Goal: Navigation & Orientation: Find specific page/section

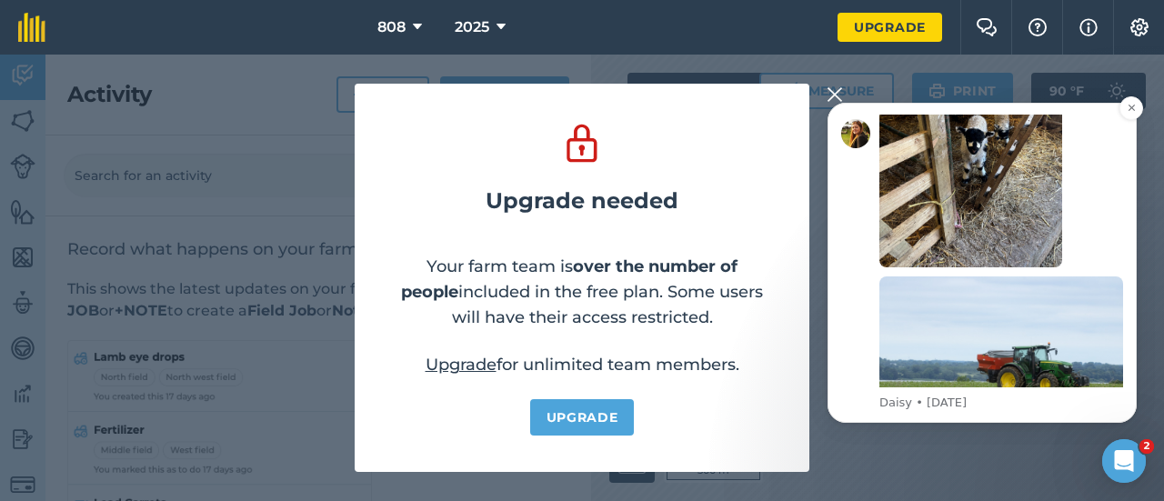
scroll to position [384, 0]
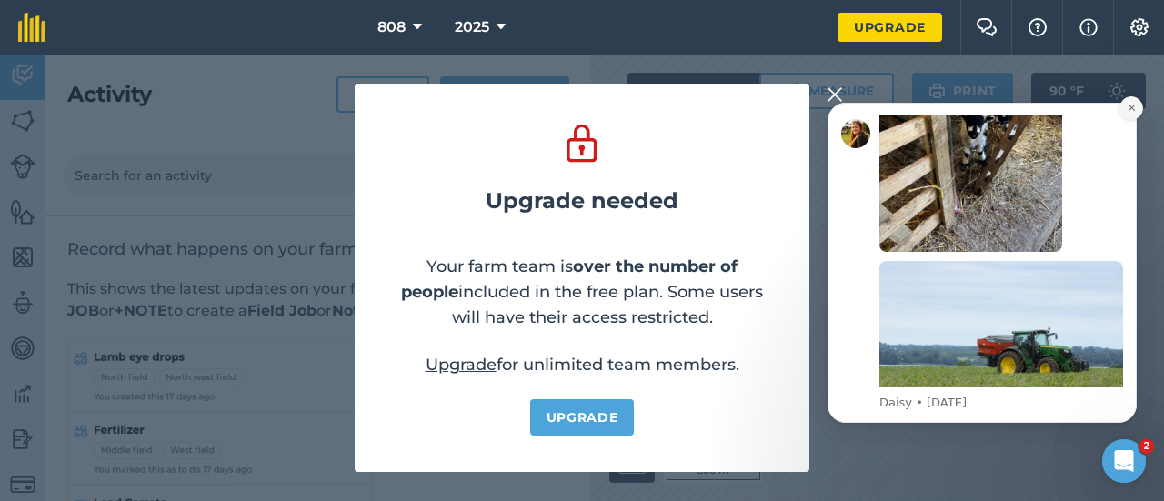
click at [1133, 98] on button "Dismiss notification" at bounding box center [1131, 108] width 24 height 24
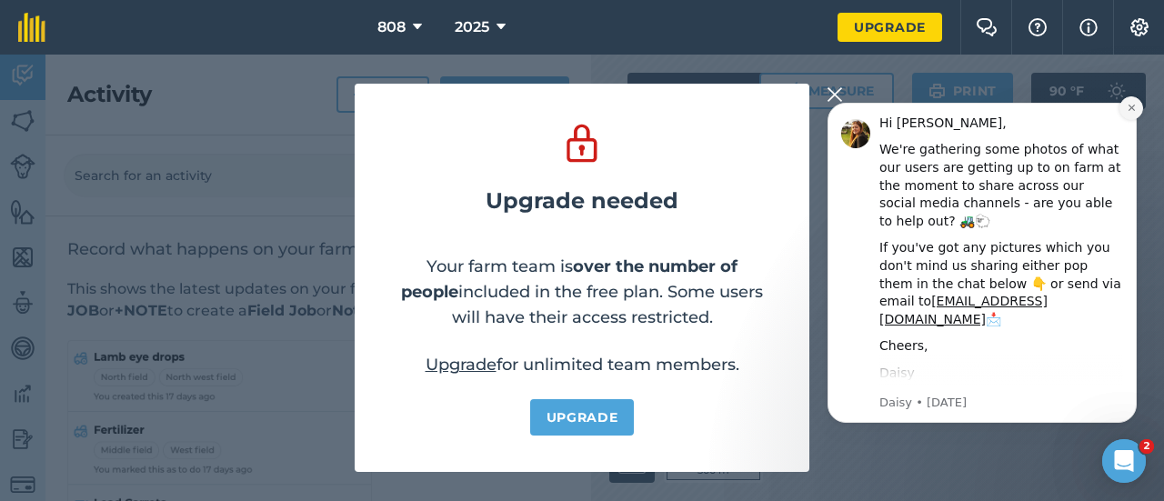
click at [1127, 104] on icon "Dismiss notification" at bounding box center [1132, 108] width 10 height 10
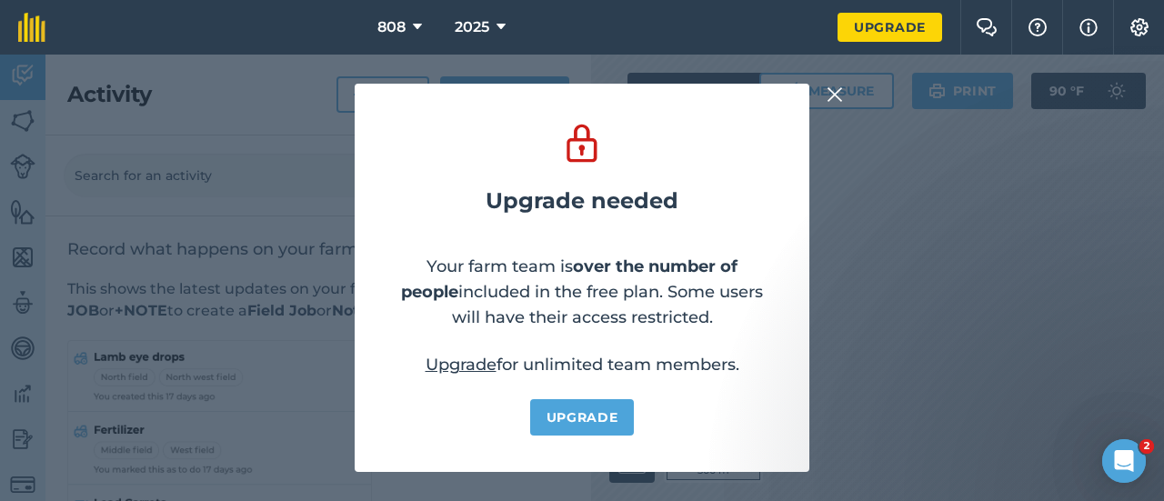
click at [834, 97] on img at bounding box center [834, 95] width 16 height 22
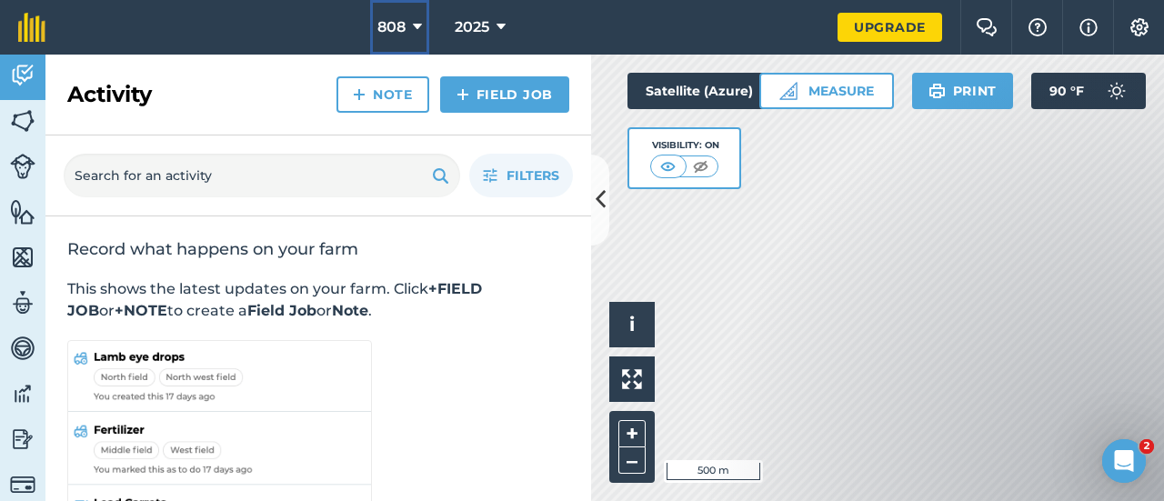
click at [384, 22] on span "808" at bounding box center [391, 27] width 28 height 22
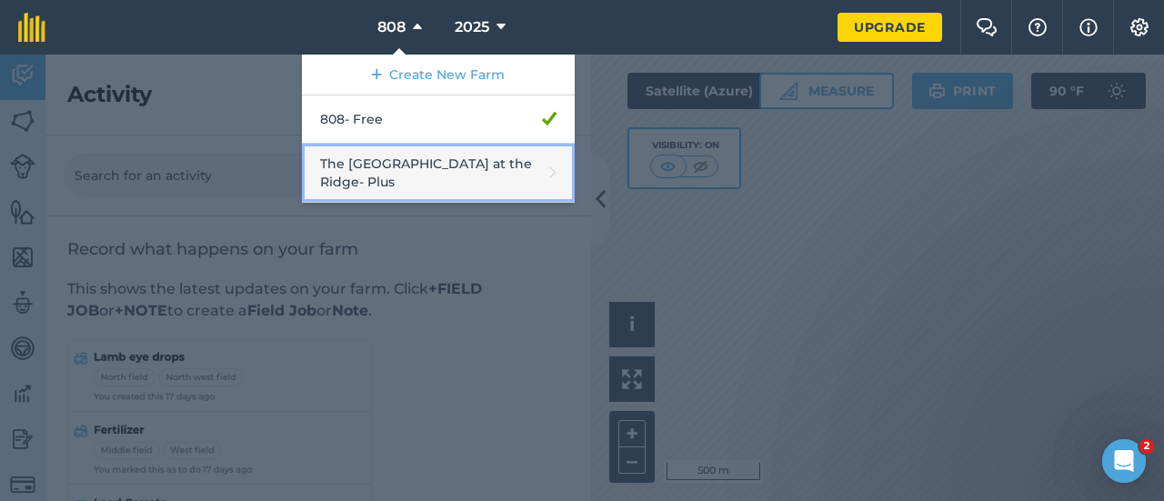
click at [431, 174] on link "The [GEOGRAPHIC_DATA] at the [GEOGRAPHIC_DATA]" at bounding box center [438, 173] width 273 height 59
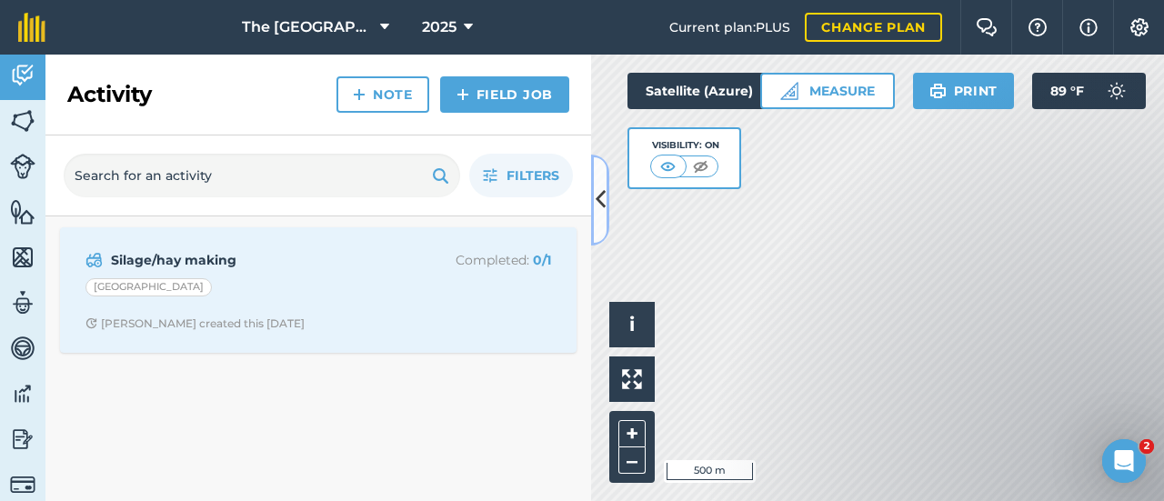
click at [596, 202] on icon at bounding box center [601, 200] width 10 height 32
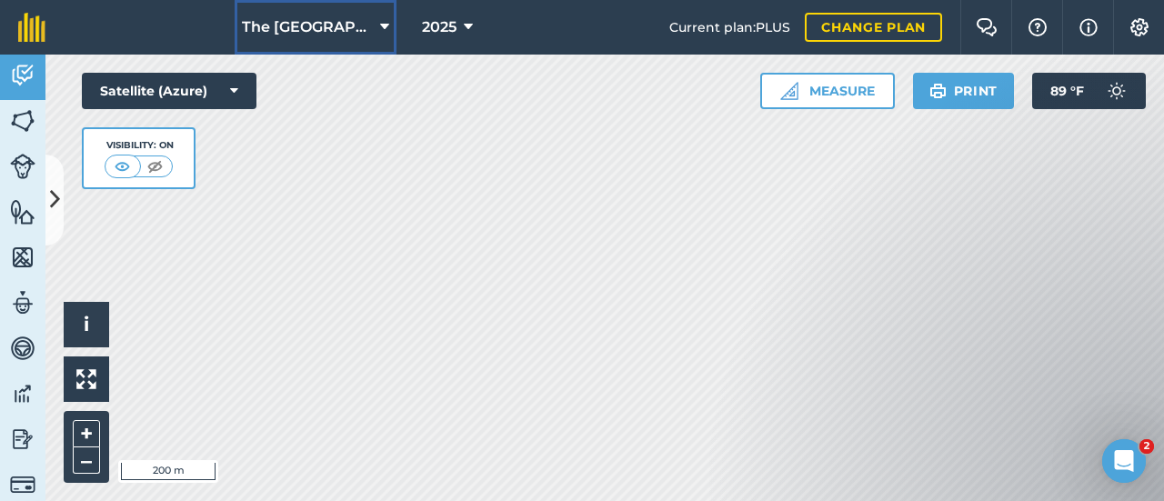
click at [351, 29] on span "The [GEOGRAPHIC_DATA] at the Ridge" at bounding box center [307, 27] width 131 height 22
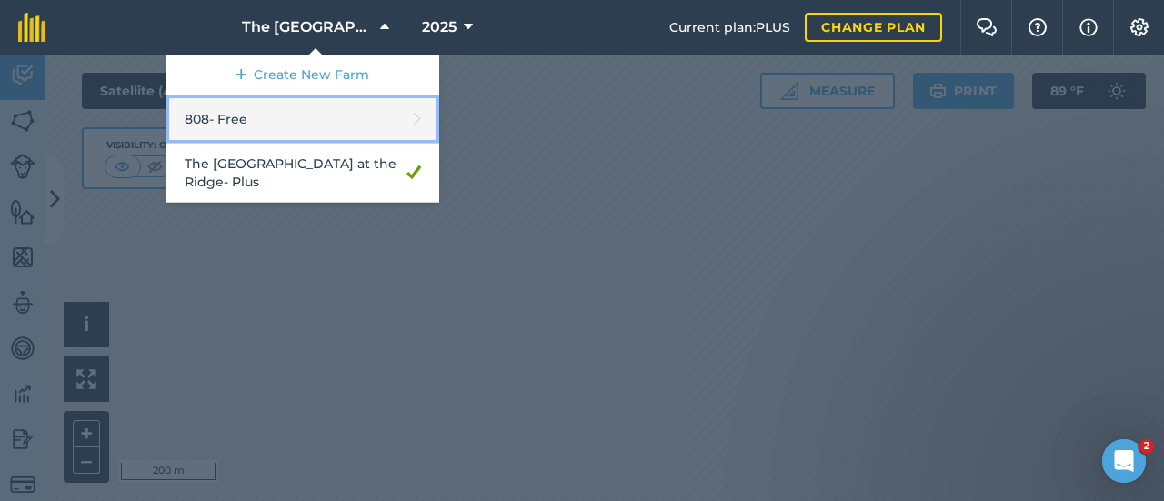
click at [311, 116] on link "808 - Free" at bounding box center [302, 119] width 273 height 48
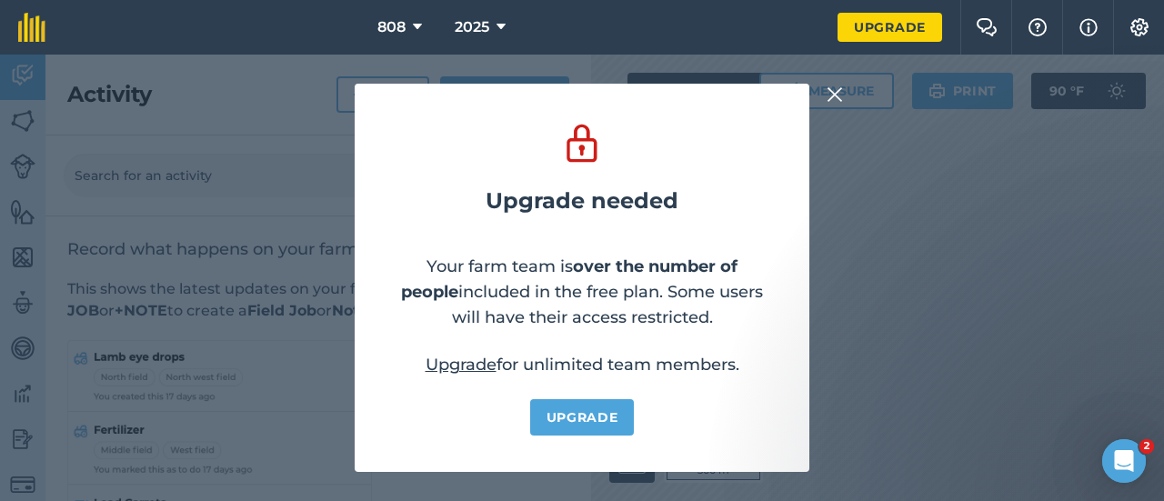
click at [831, 95] on img at bounding box center [834, 95] width 16 height 22
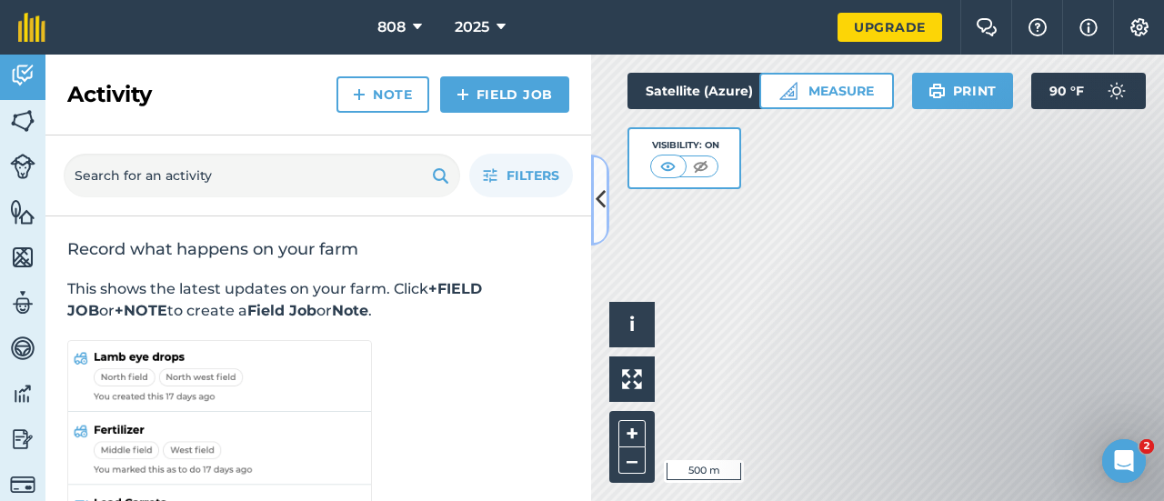
click at [604, 210] on icon at bounding box center [601, 200] width 10 height 32
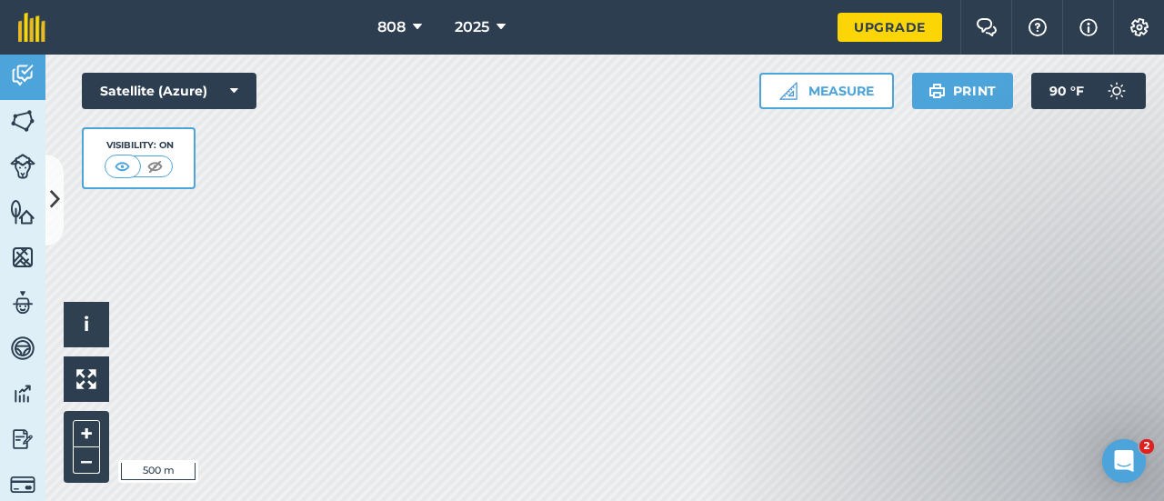
click at [436, 28] on div "2025" at bounding box center [480, 27] width 102 height 55
click at [418, 27] on icon at bounding box center [417, 27] width 9 height 22
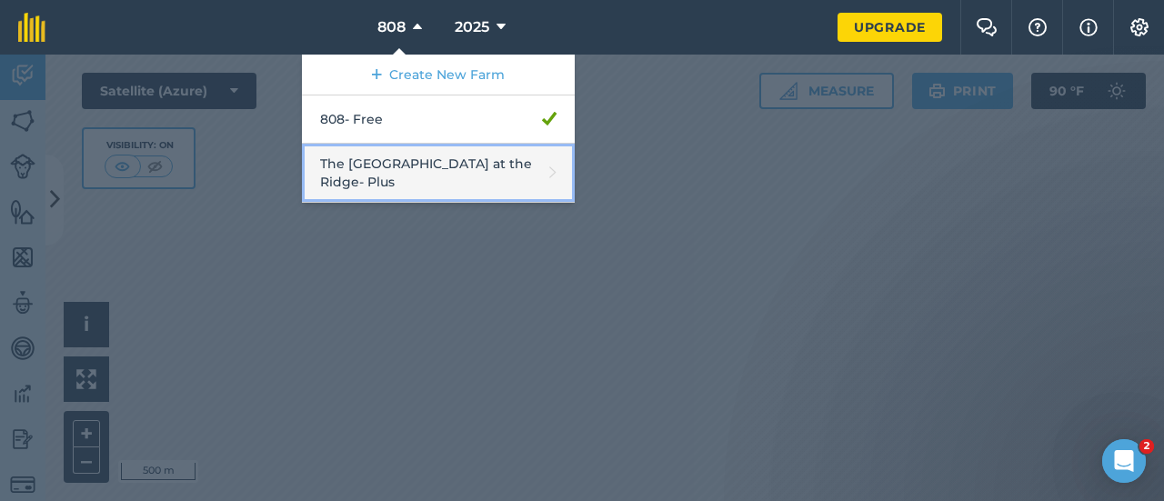
click at [437, 156] on link "The [GEOGRAPHIC_DATA] at the [GEOGRAPHIC_DATA]" at bounding box center [438, 173] width 273 height 59
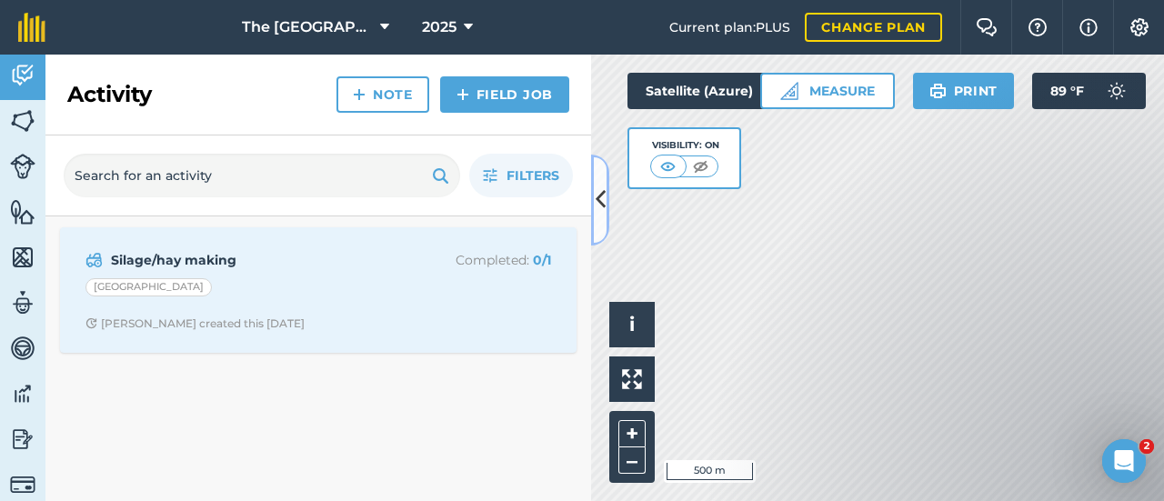
click at [600, 210] on icon at bounding box center [601, 200] width 10 height 32
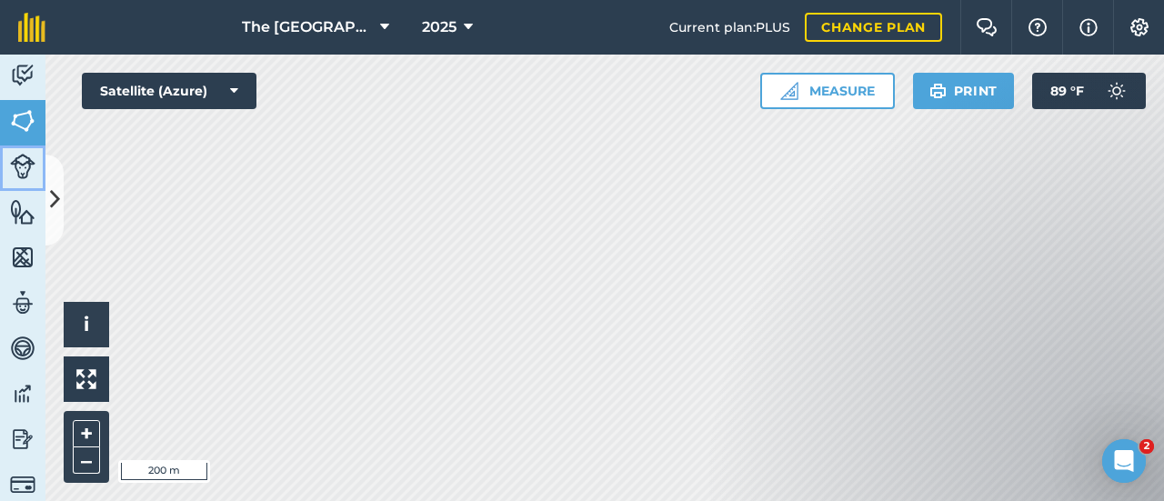
click at [24, 173] on img at bounding box center [22, 166] width 25 height 25
click at [21, 211] on img at bounding box center [22, 211] width 25 height 27
click at [56, 201] on icon at bounding box center [55, 200] width 10 height 32
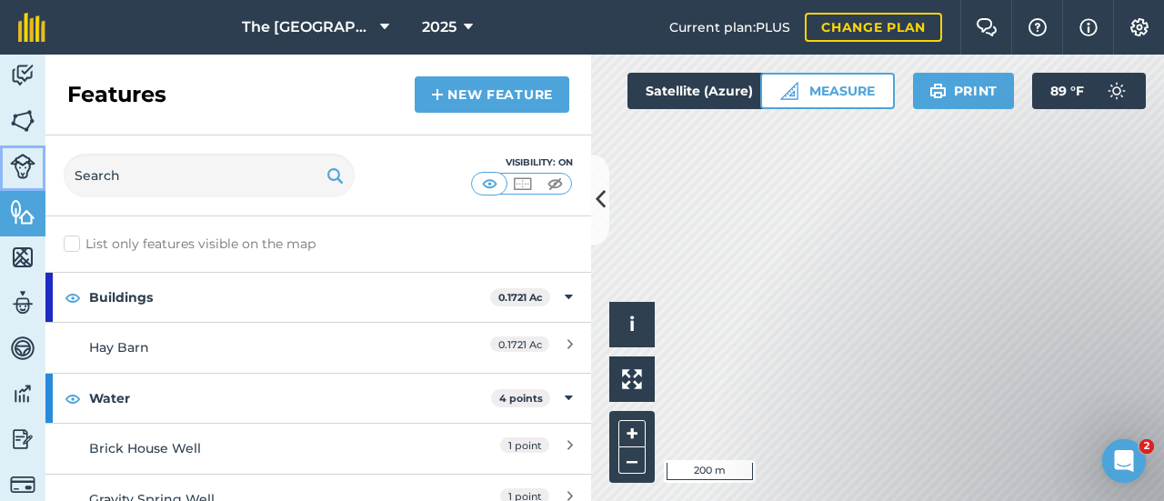
click at [19, 163] on img at bounding box center [22, 166] width 25 height 25
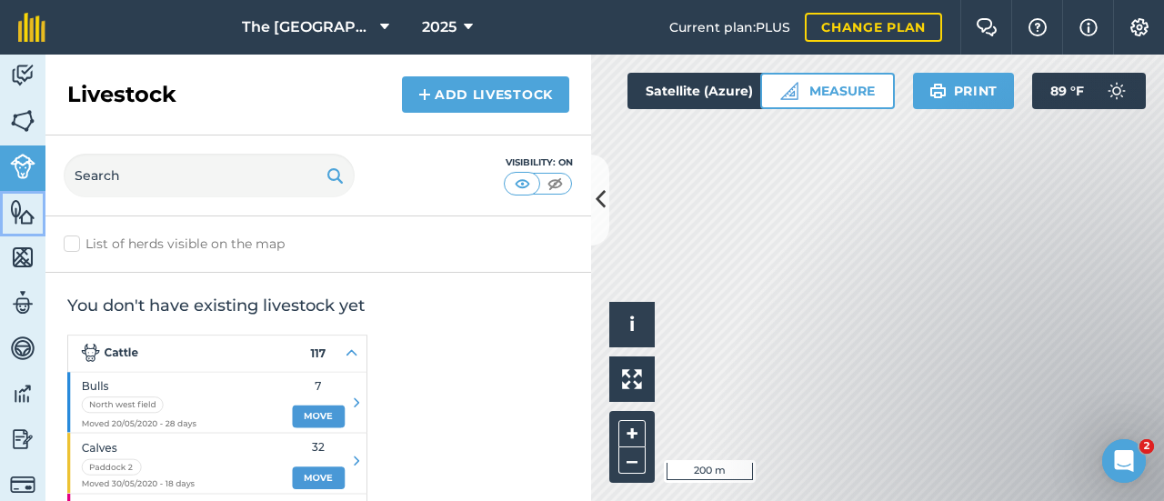
click at [23, 216] on img at bounding box center [22, 211] width 25 height 27
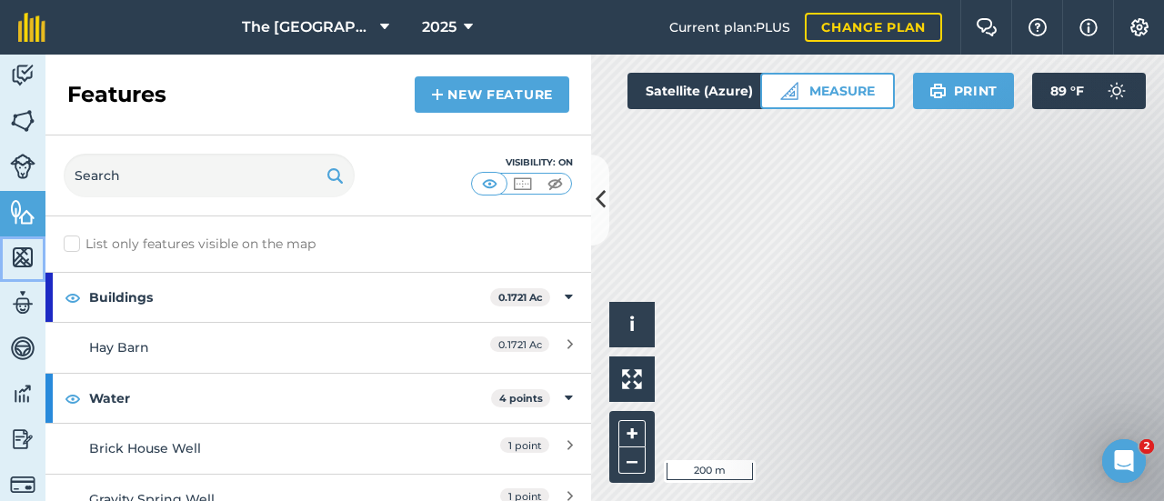
click at [25, 255] on img at bounding box center [22, 257] width 25 height 27
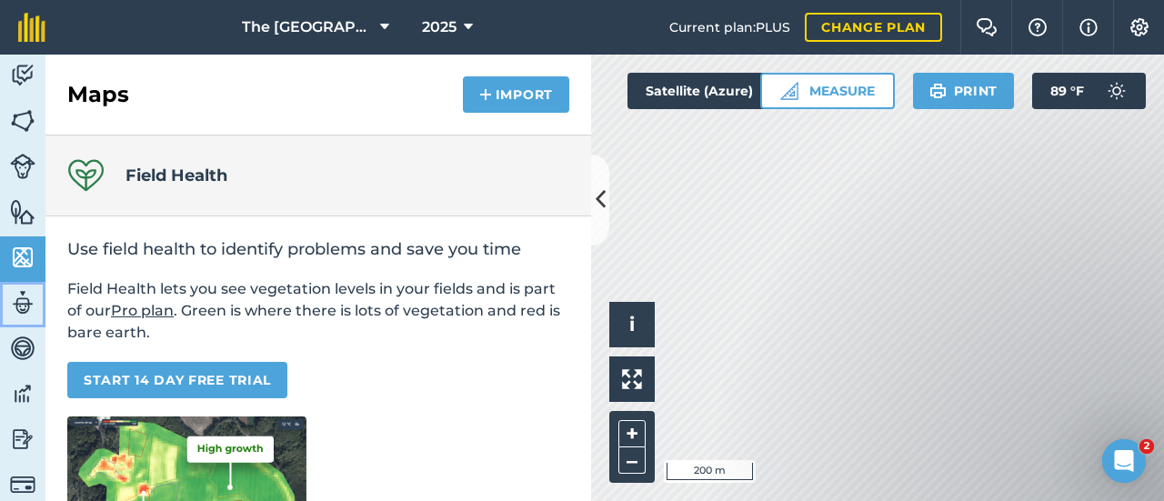
click at [22, 299] on img at bounding box center [22, 302] width 25 height 27
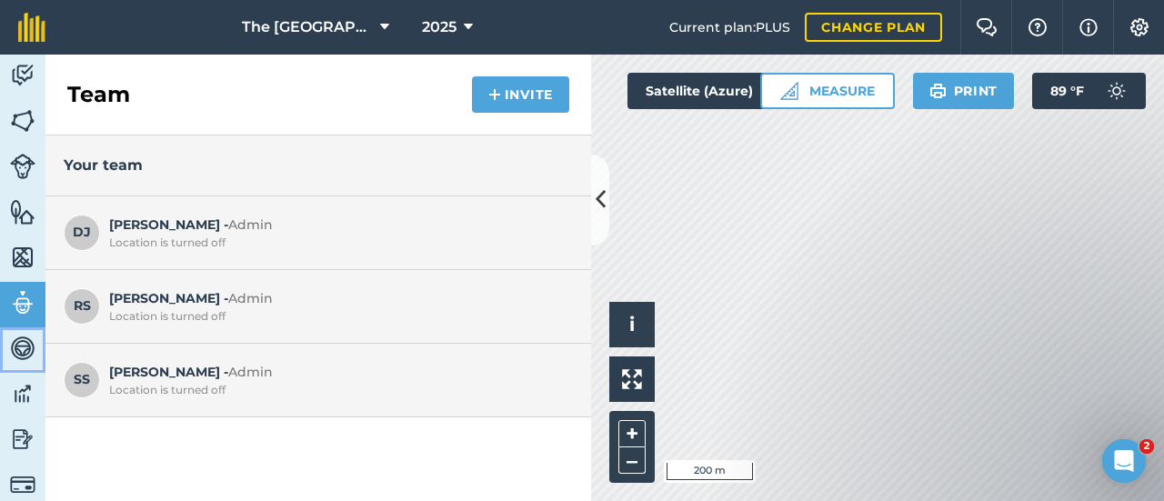
click at [17, 340] on img at bounding box center [22, 348] width 25 height 27
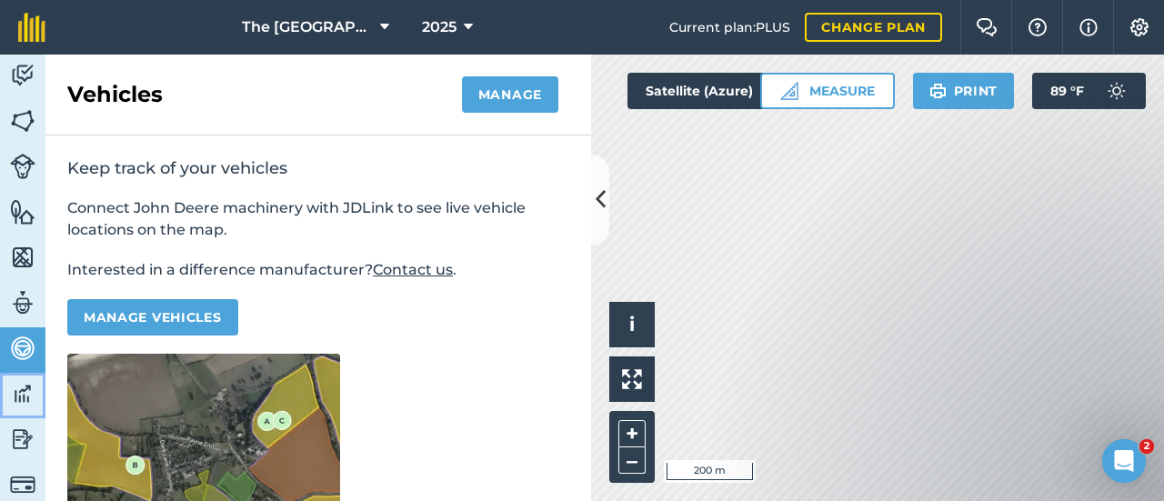
click at [22, 380] on img at bounding box center [22, 393] width 25 height 27
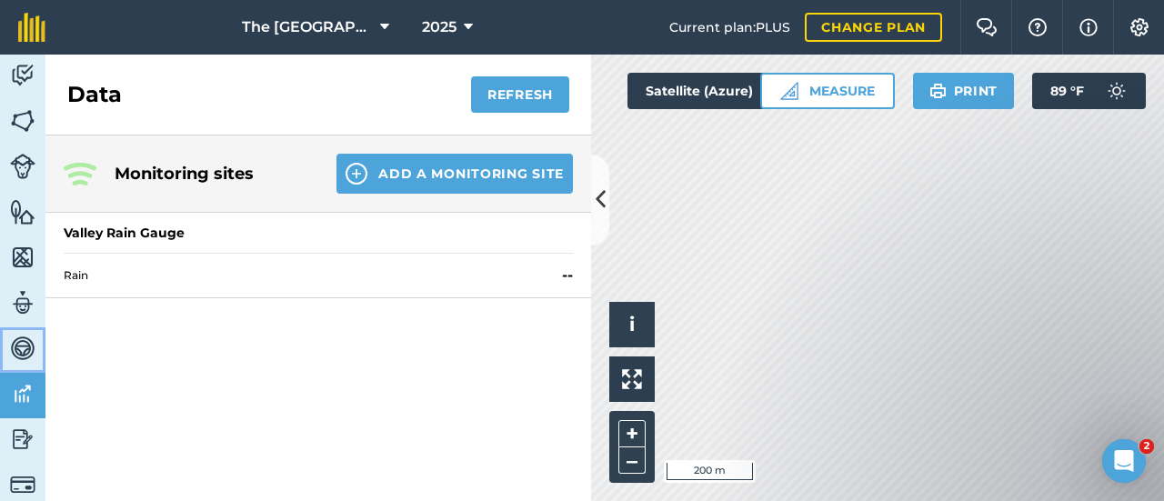
click at [22, 346] on img at bounding box center [22, 348] width 25 height 27
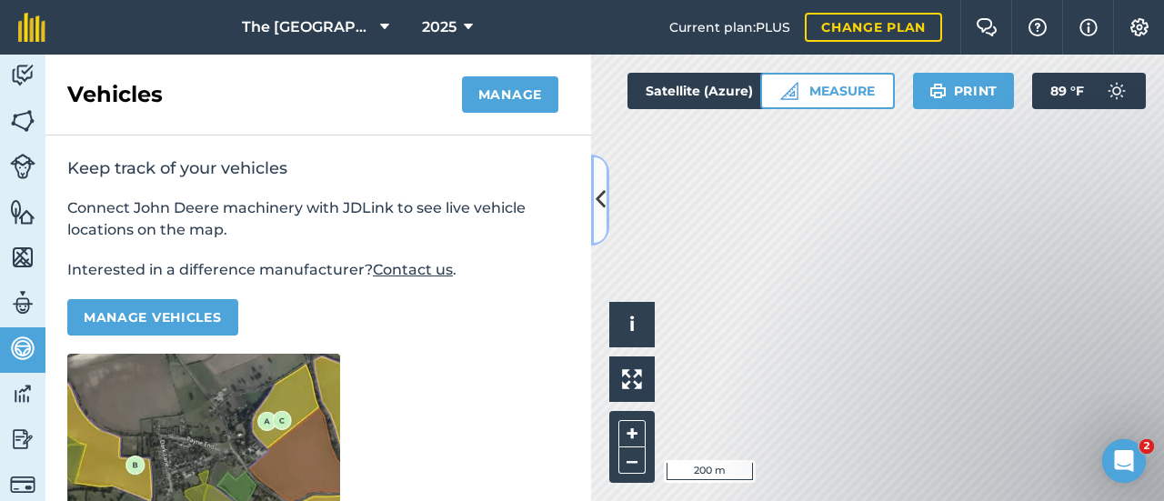
click at [604, 202] on icon at bounding box center [601, 200] width 10 height 32
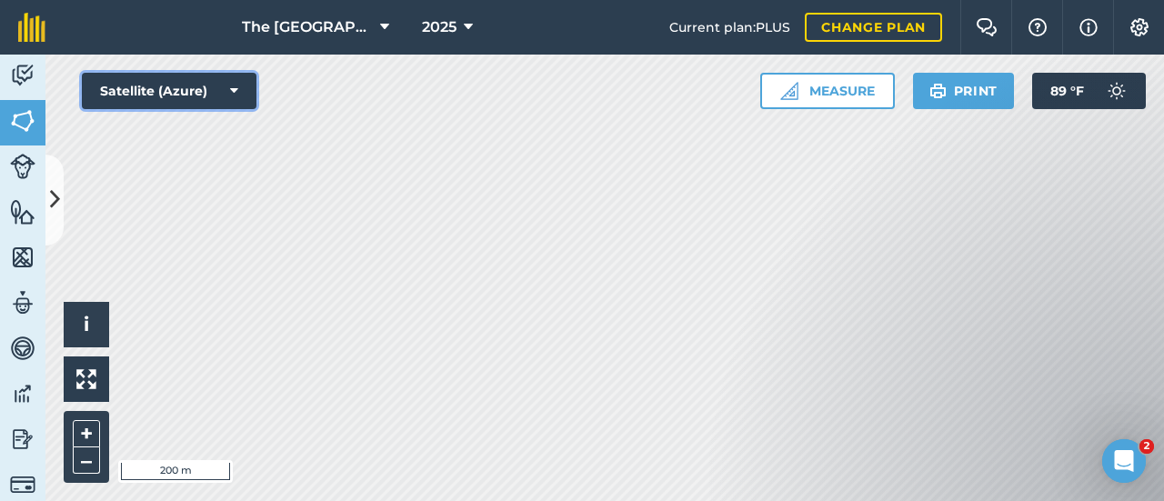
click at [219, 82] on button "Satellite (Azure)" at bounding box center [169, 91] width 175 height 36
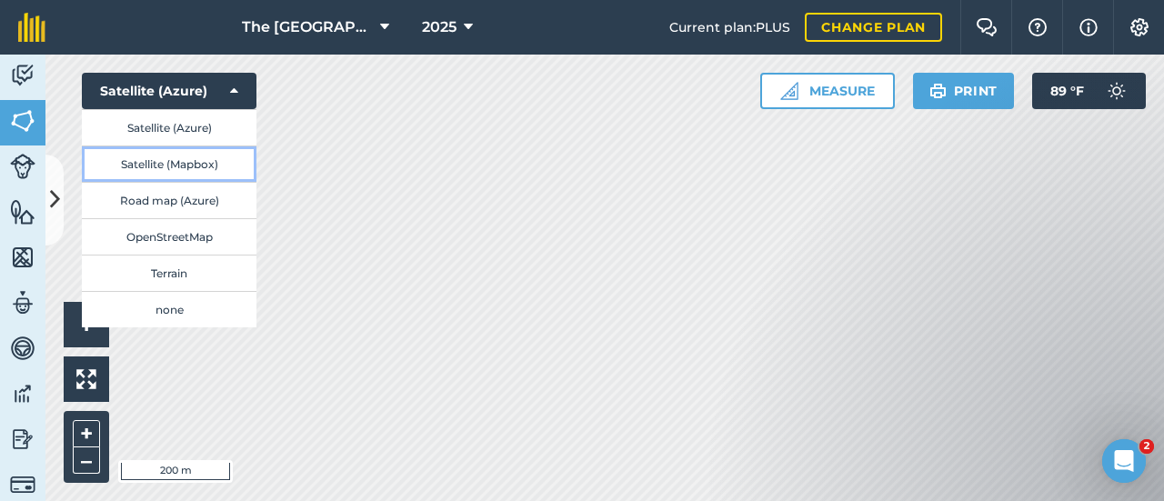
click at [189, 157] on button "Satellite (Mapbox)" at bounding box center [169, 163] width 175 height 36
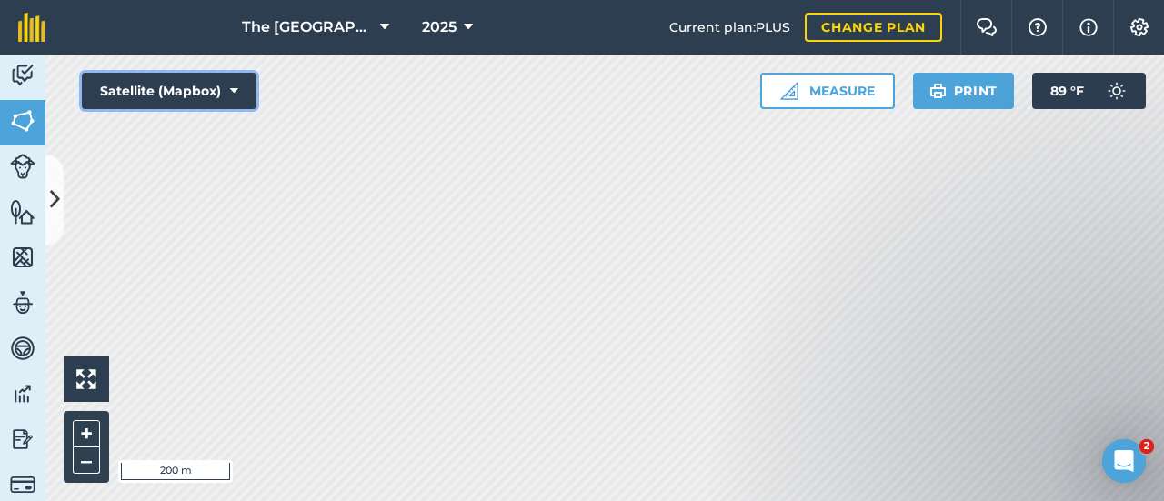
click at [211, 95] on button "Satellite (Mapbox)" at bounding box center [169, 91] width 175 height 36
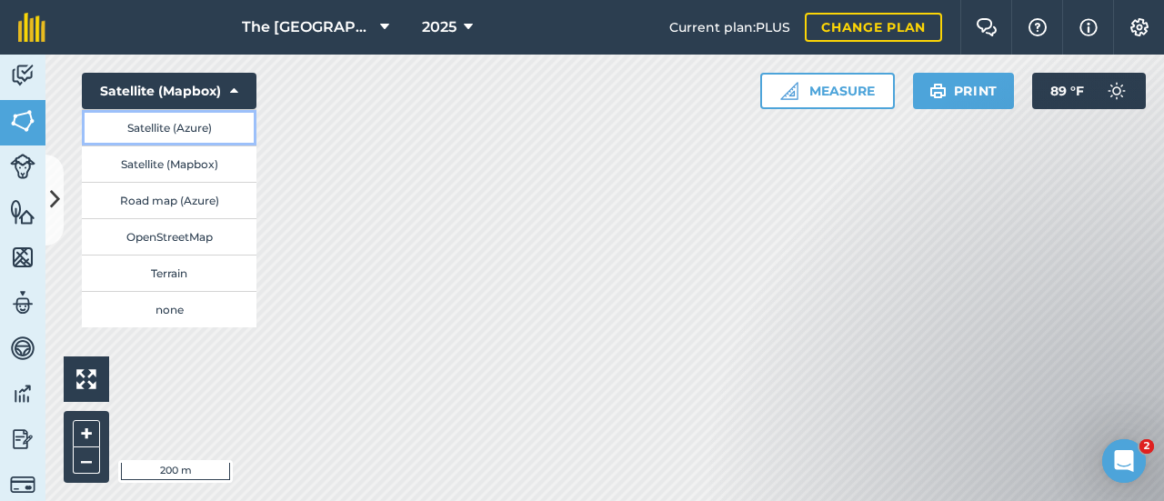
click at [193, 121] on button "Satellite (Azure)" at bounding box center [169, 127] width 175 height 36
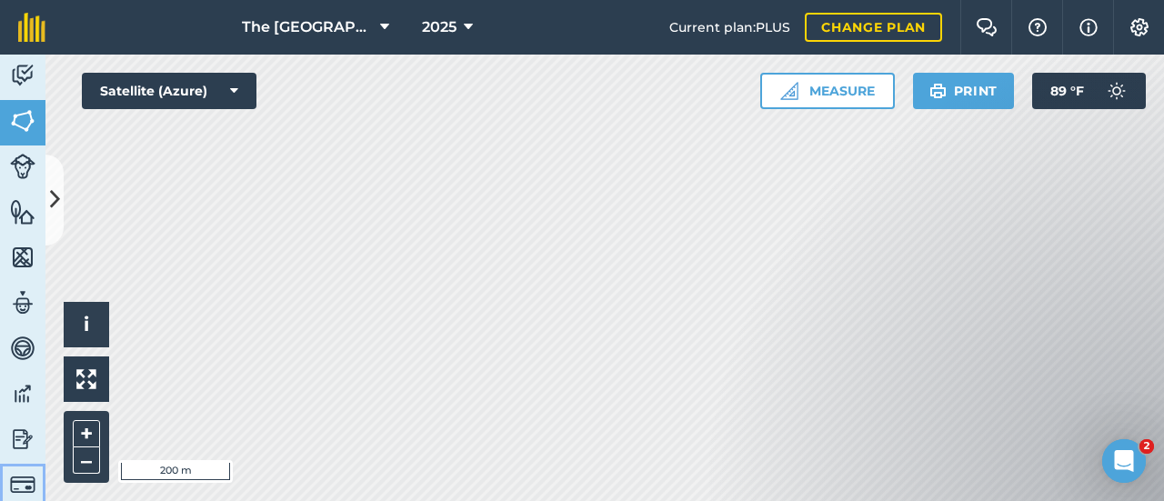
click at [17, 480] on img at bounding box center [22, 484] width 25 height 25
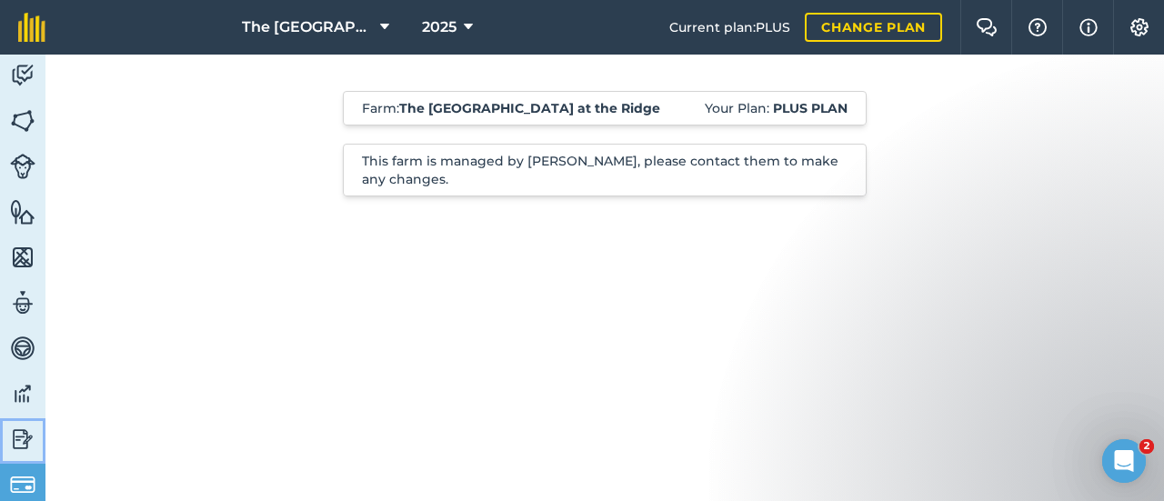
click at [18, 456] on link "Reporting" at bounding box center [22, 440] width 45 height 45
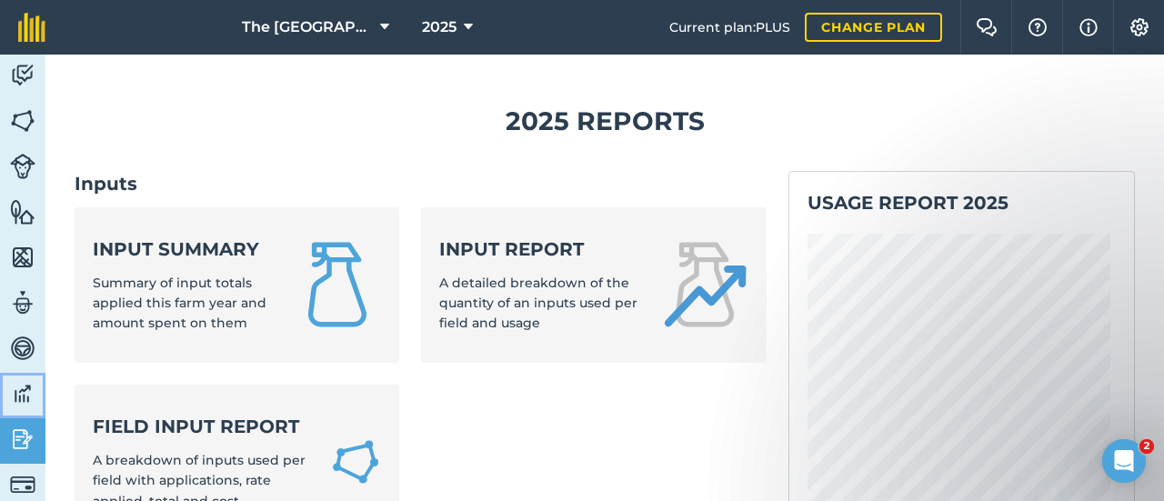
click at [15, 380] on img at bounding box center [22, 393] width 25 height 27
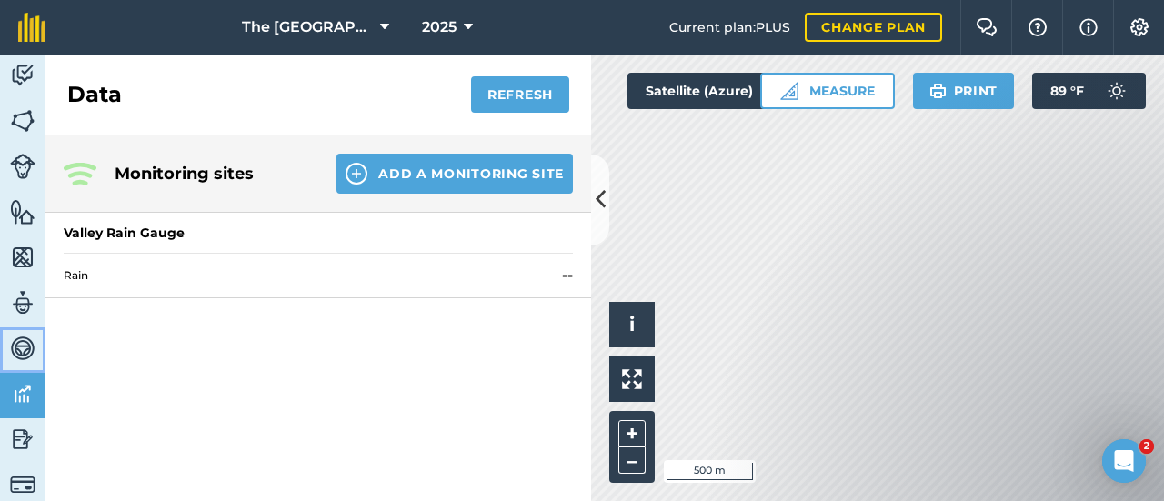
click at [16, 344] on img at bounding box center [22, 348] width 25 height 27
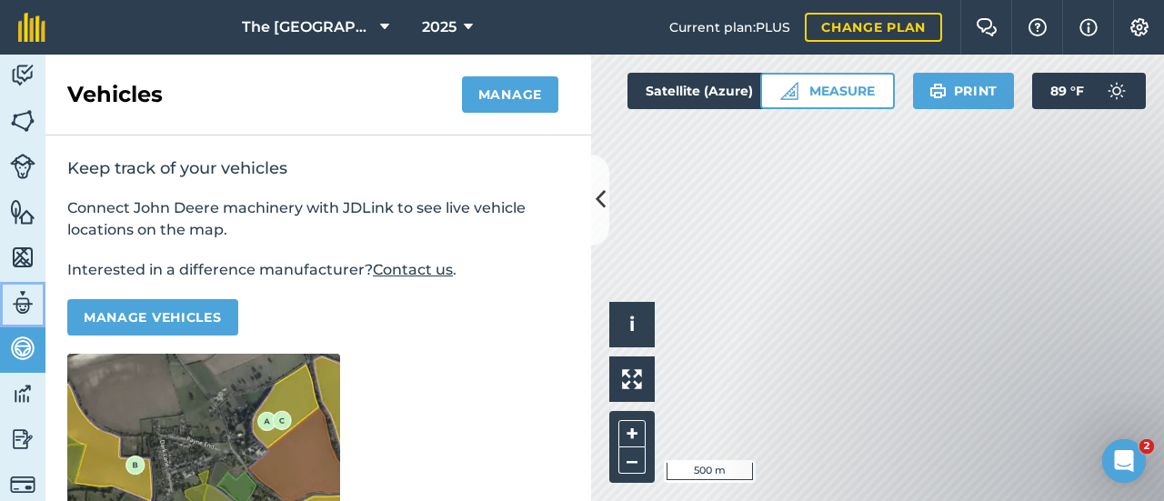
click at [18, 297] on img at bounding box center [22, 302] width 25 height 27
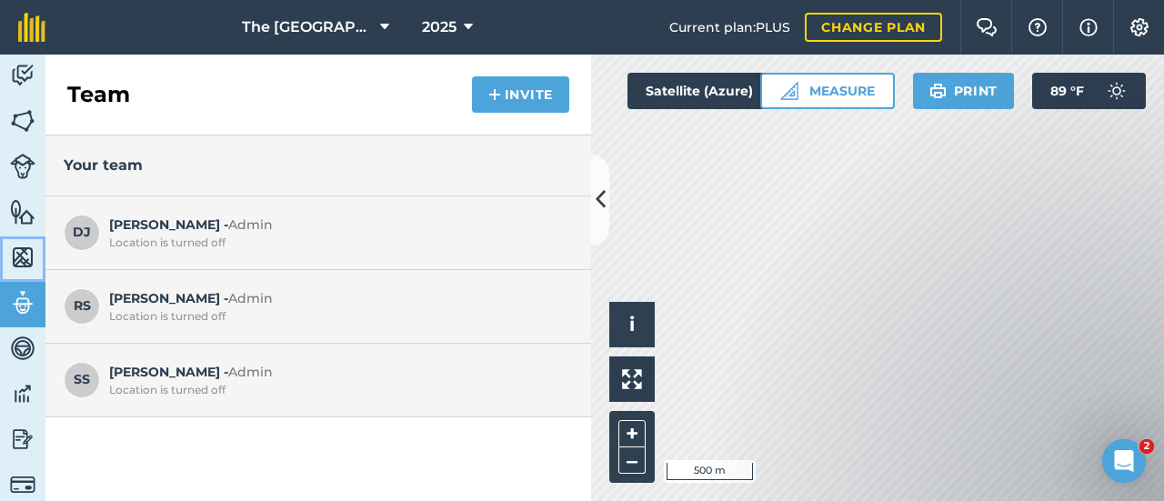
click at [17, 260] on img at bounding box center [22, 257] width 25 height 27
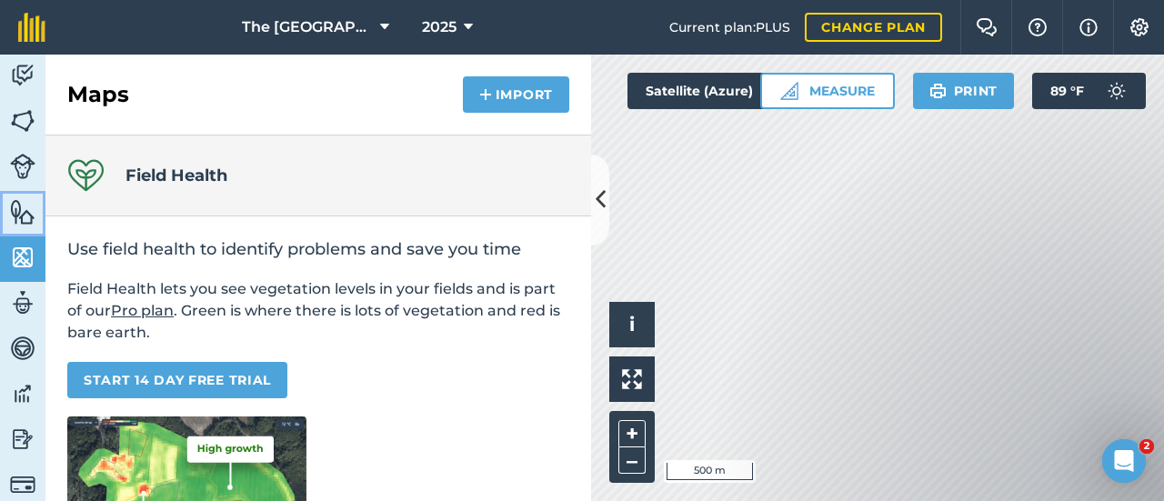
click at [27, 215] on img at bounding box center [22, 211] width 25 height 27
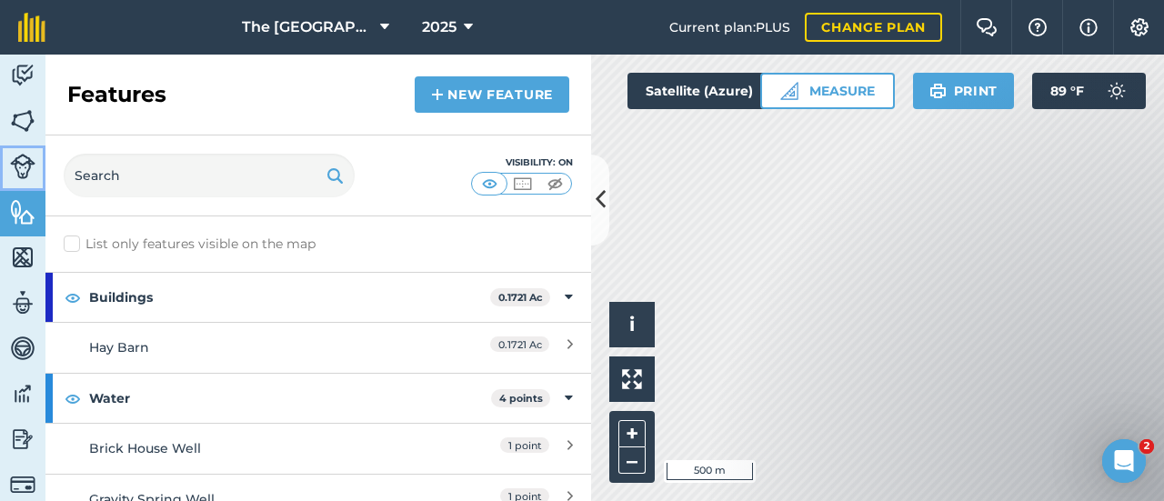
click at [16, 157] on img at bounding box center [22, 166] width 25 height 25
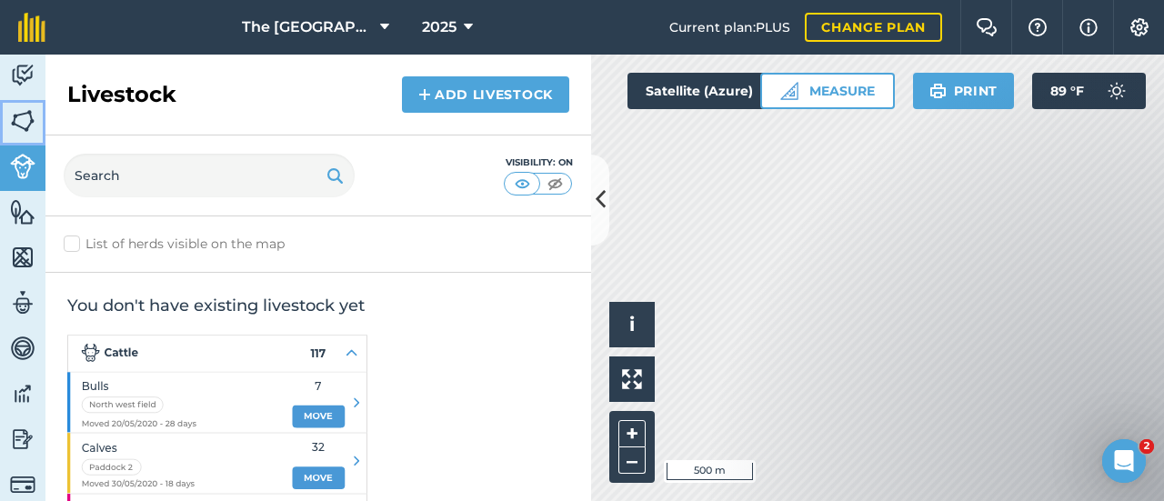
click at [12, 102] on link "Fields" at bounding box center [22, 122] width 45 height 45
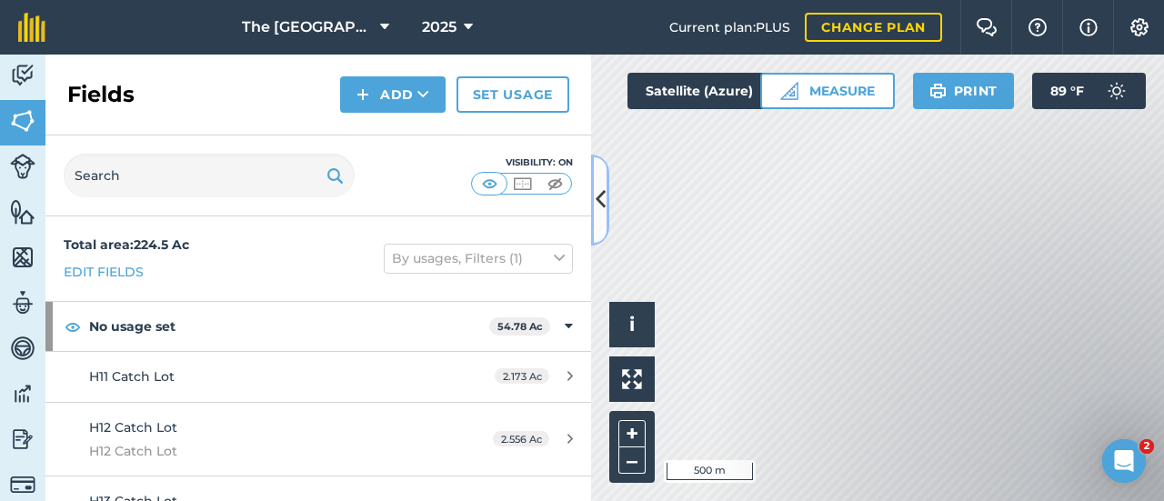
click at [602, 187] on icon at bounding box center [601, 200] width 10 height 32
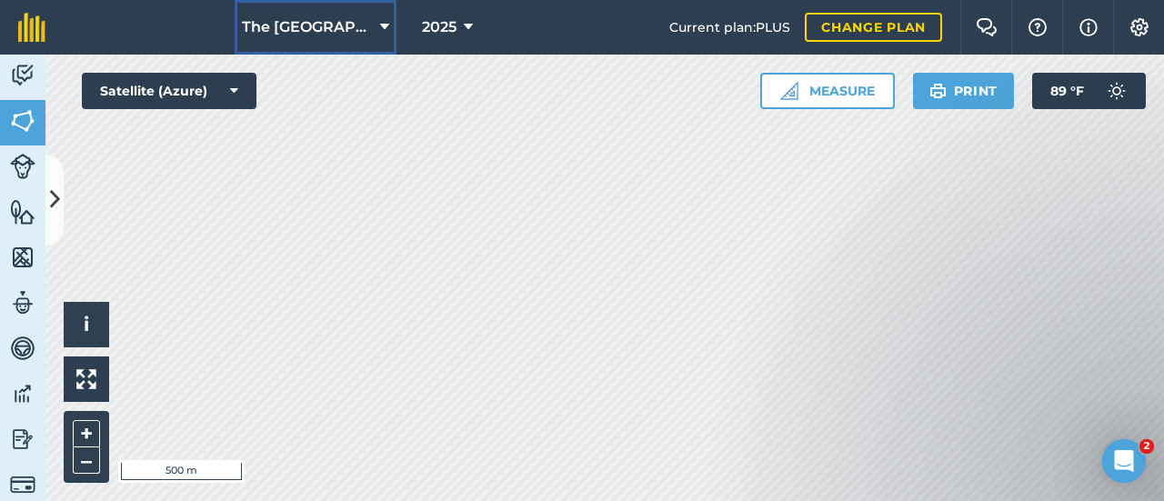
click at [329, 27] on span "The [GEOGRAPHIC_DATA] at the Ridge" at bounding box center [307, 27] width 131 height 22
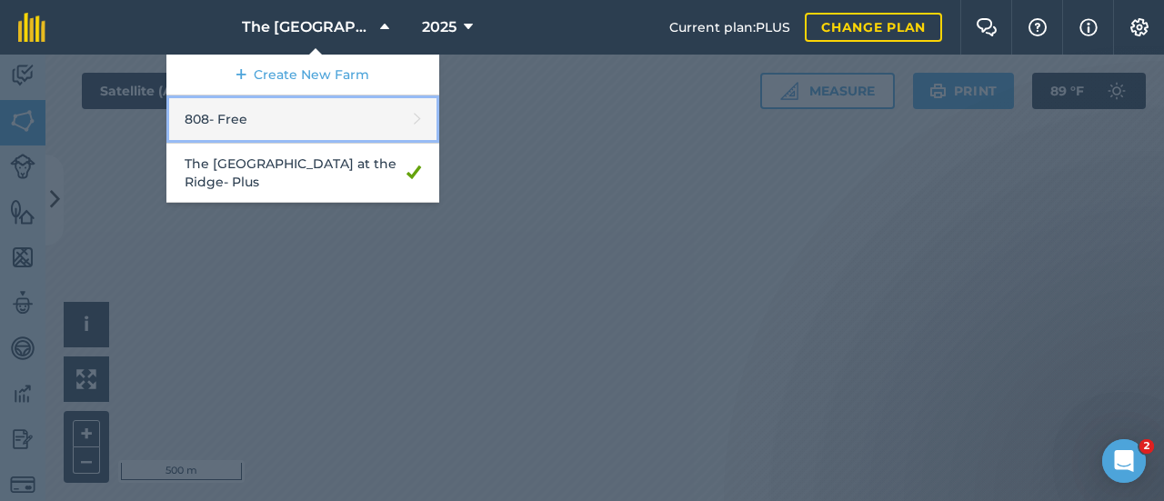
click at [287, 125] on link "808 - Free" at bounding box center [302, 119] width 273 height 48
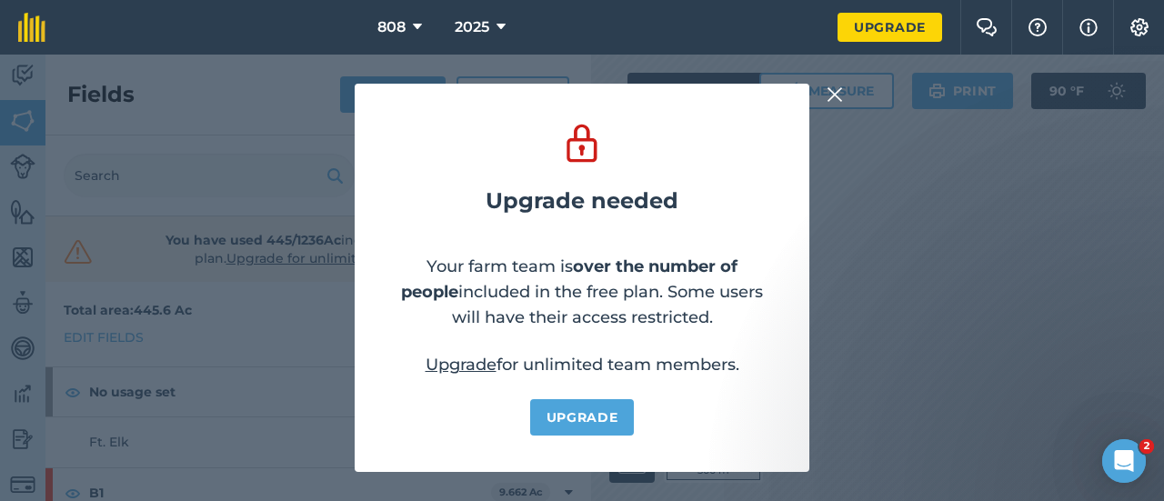
click at [828, 94] on img at bounding box center [834, 95] width 16 height 22
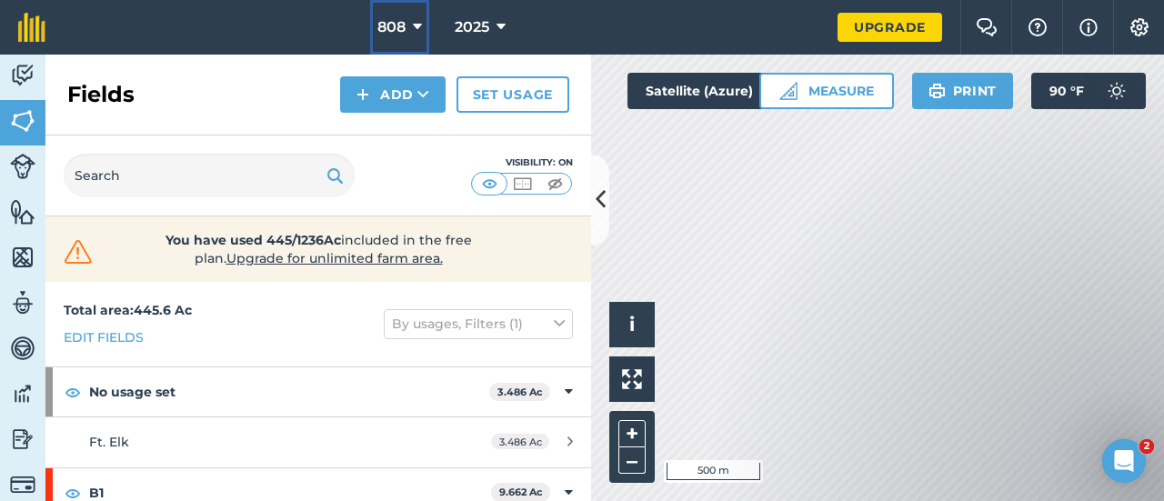
click at [386, 21] on span "808" at bounding box center [391, 27] width 28 height 22
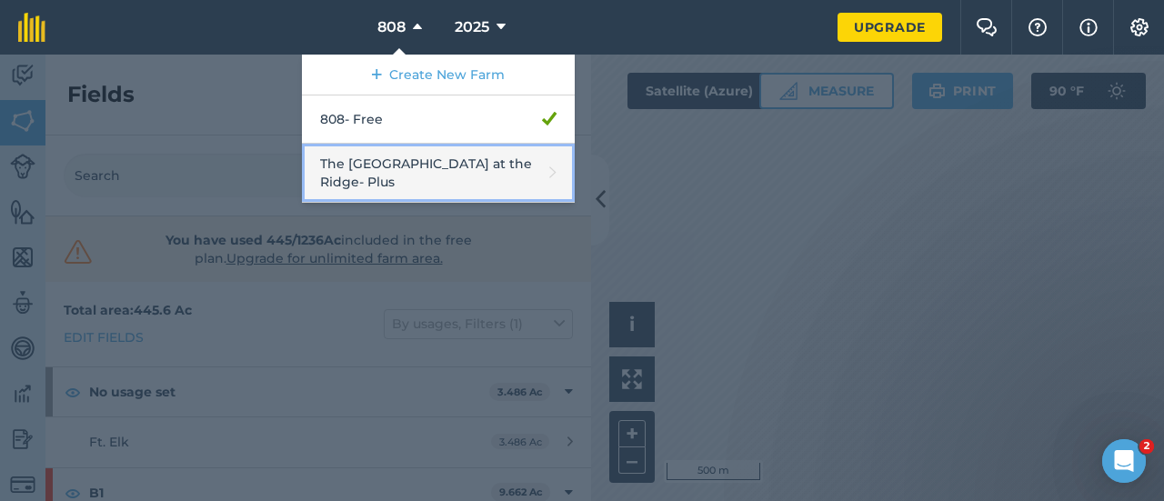
click at [386, 174] on link "The [GEOGRAPHIC_DATA] at the [GEOGRAPHIC_DATA]" at bounding box center [438, 173] width 273 height 59
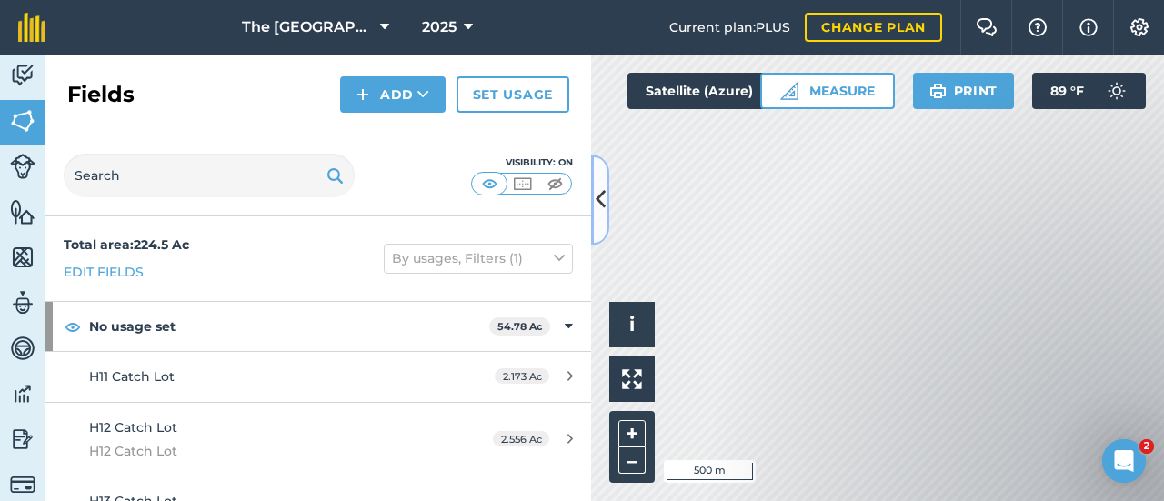
click at [595, 198] on button at bounding box center [600, 200] width 18 height 91
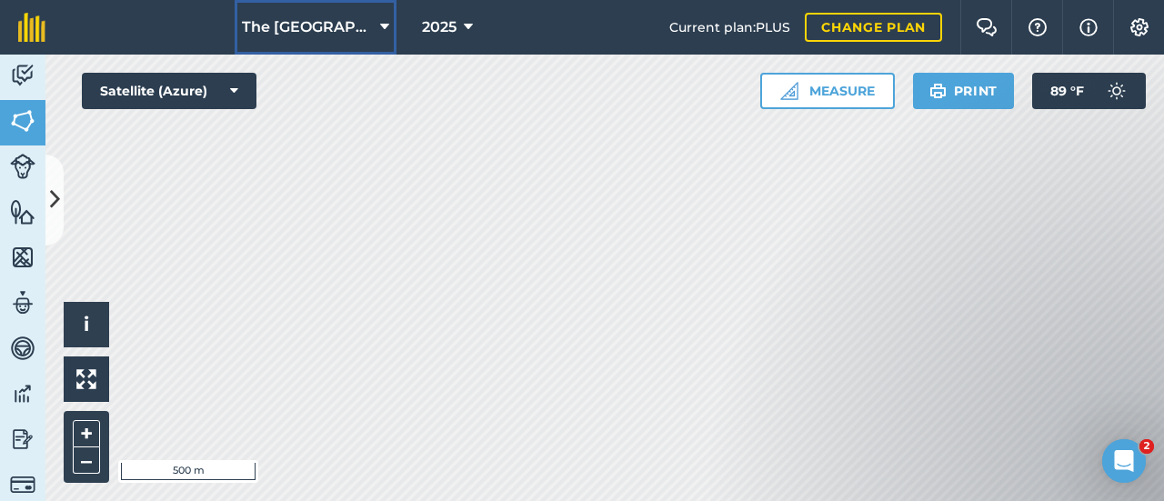
click at [282, 32] on span "The [GEOGRAPHIC_DATA] at the Ridge" at bounding box center [307, 27] width 131 height 22
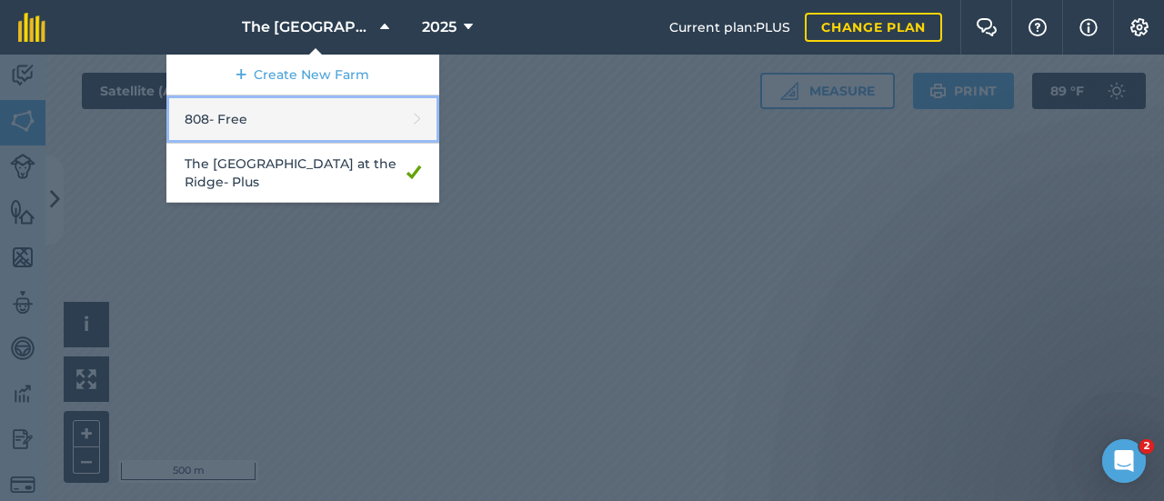
click at [309, 126] on link "808 - Free" at bounding box center [302, 119] width 273 height 48
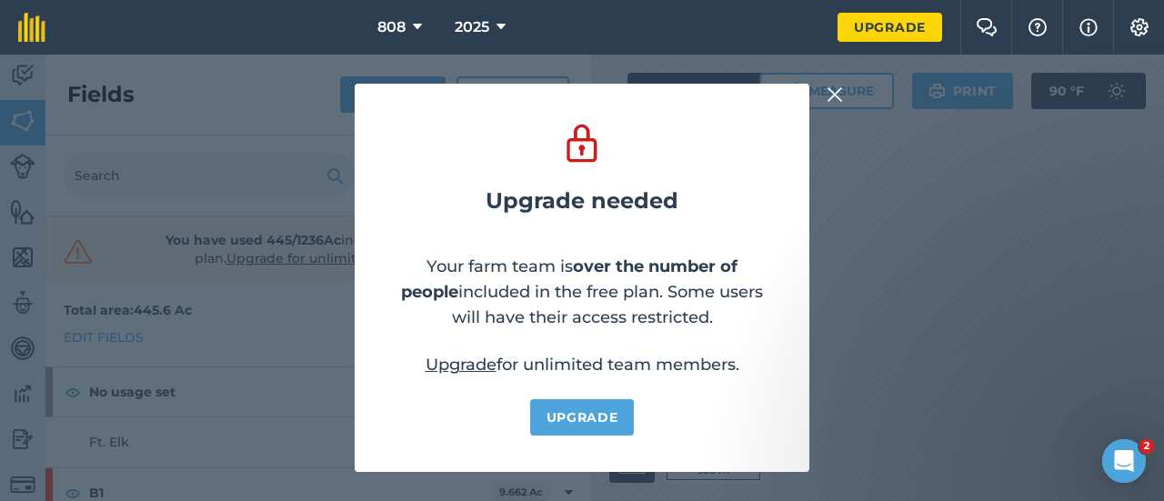
click at [317, 189] on div "Upgrade needed Your farm team is over the number of people included in the free…" at bounding box center [582, 278] width 1164 height 446
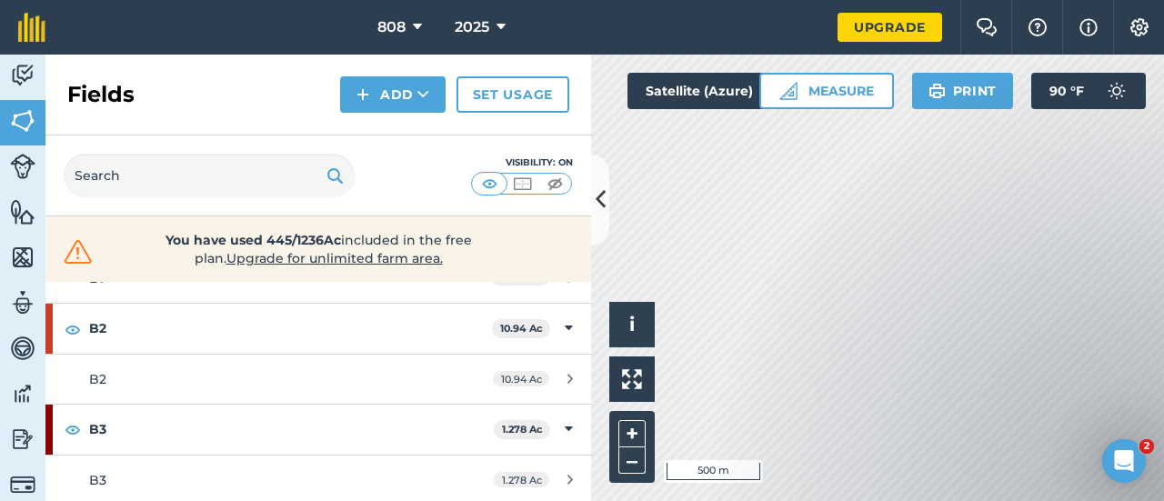
scroll to position [364, 0]
click at [603, 205] on icon at bounding box center [601, 200] width 10 height 32
